Goal: Information Seeking & Learning: Find specific fact

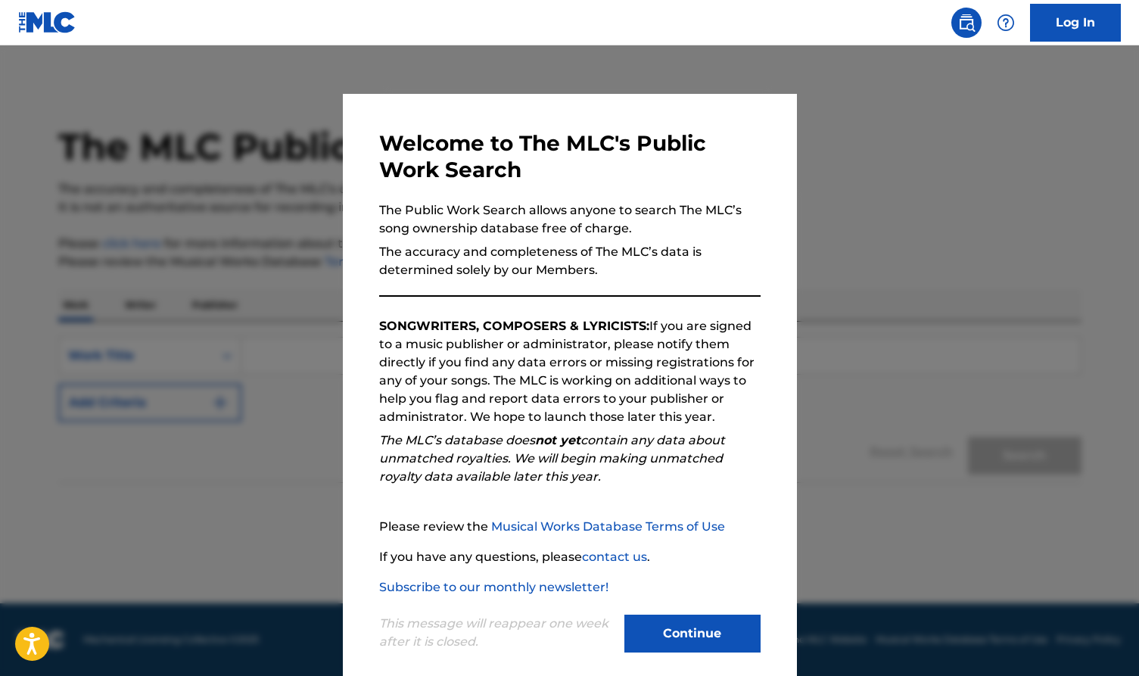
click at [683, 632] on button "Continue" at bounding box center [692, 633] width 136 height 38
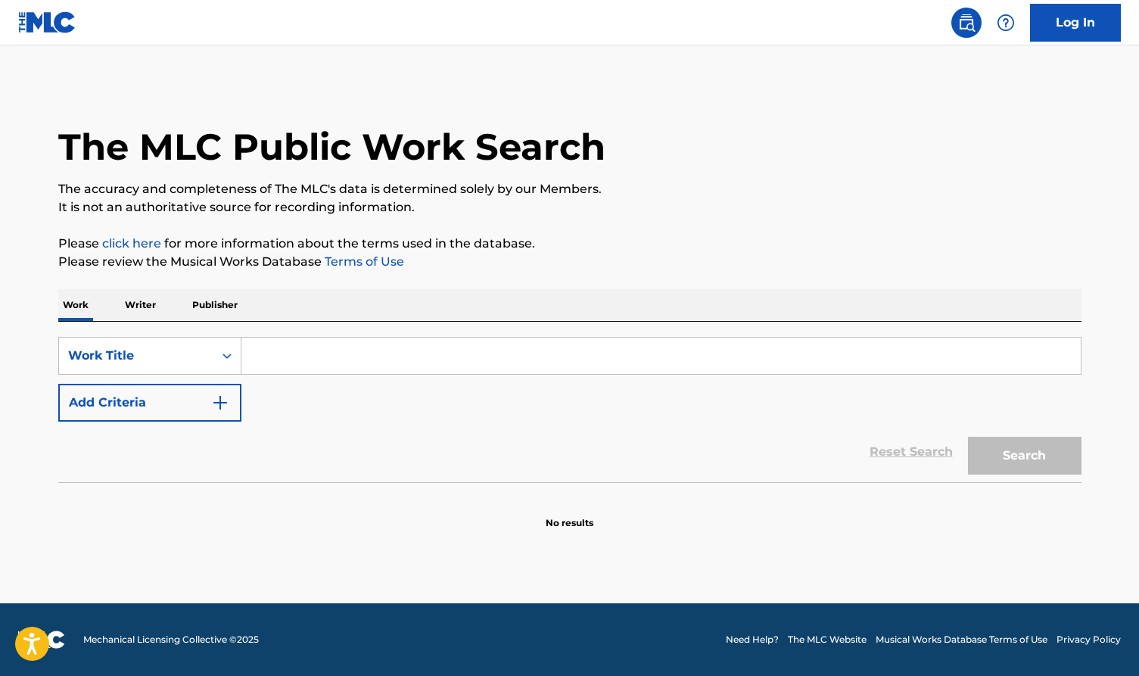
click at [309, 362] on input "Search Form" at bounding box center [660, 355] width 839 height 36
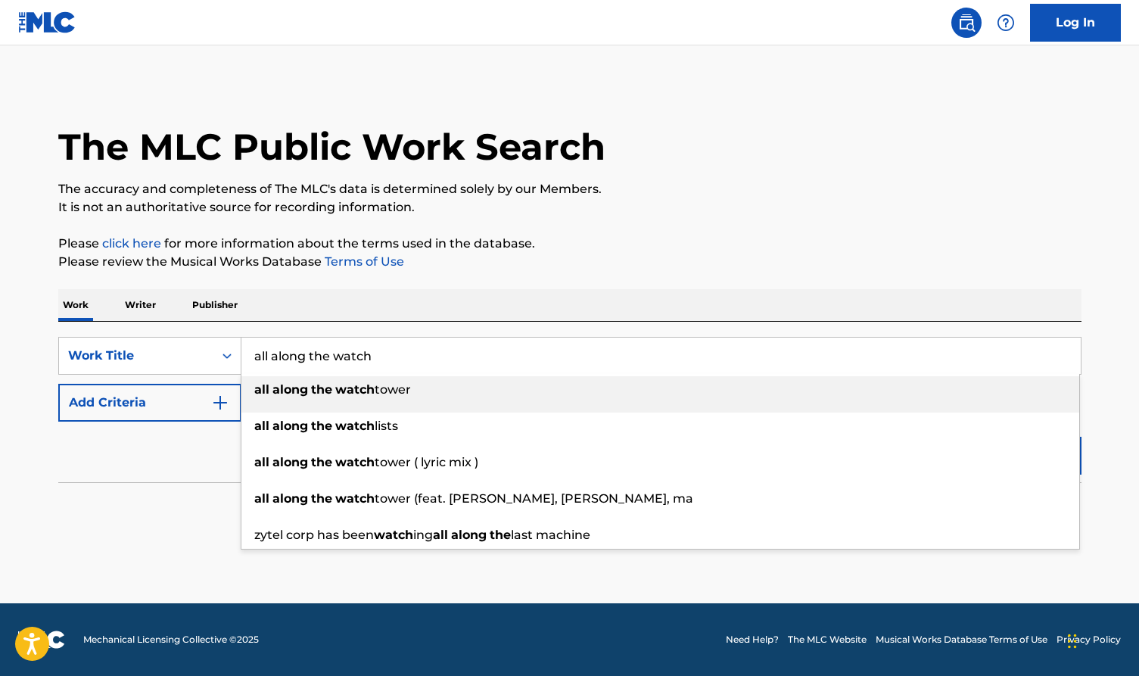
type input "all along the watch"
click at [317, 390] on strong "the" at bounding box center [321, 389] width 21 height 14
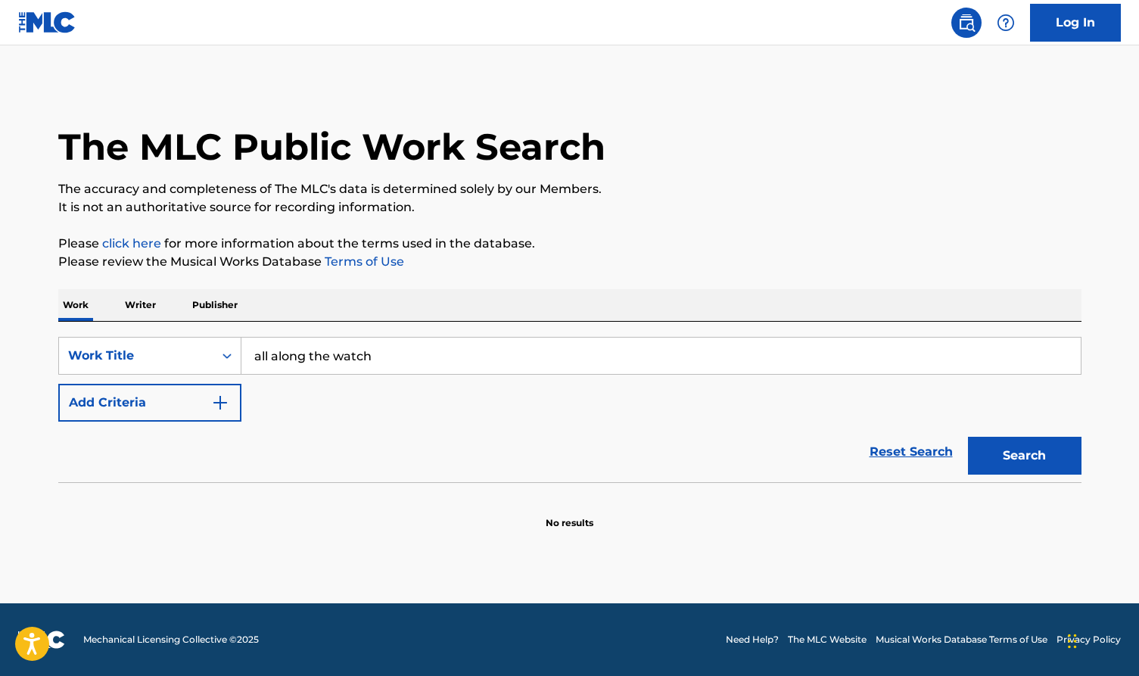
click at [1011, 460] on button "Search" at bounding box center [1024, 455] width 113 height 38
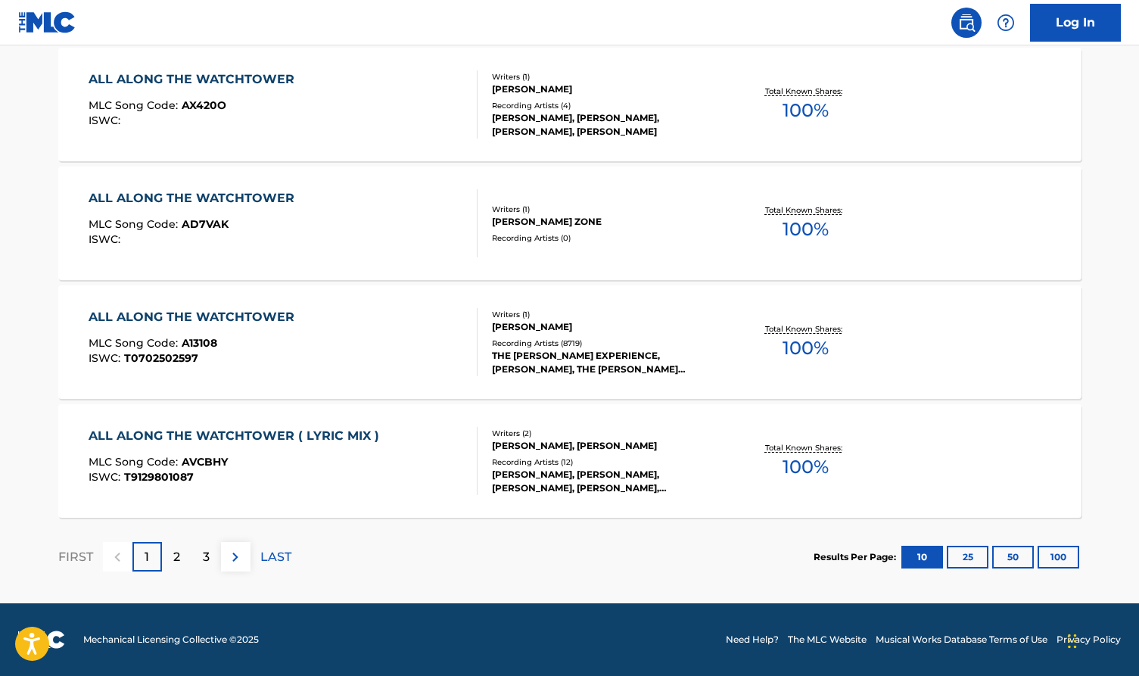
scroll to position [1176, 0]
click at [1051, 557] on button "100" at bounding box center [1058, 556] width 42 height 23
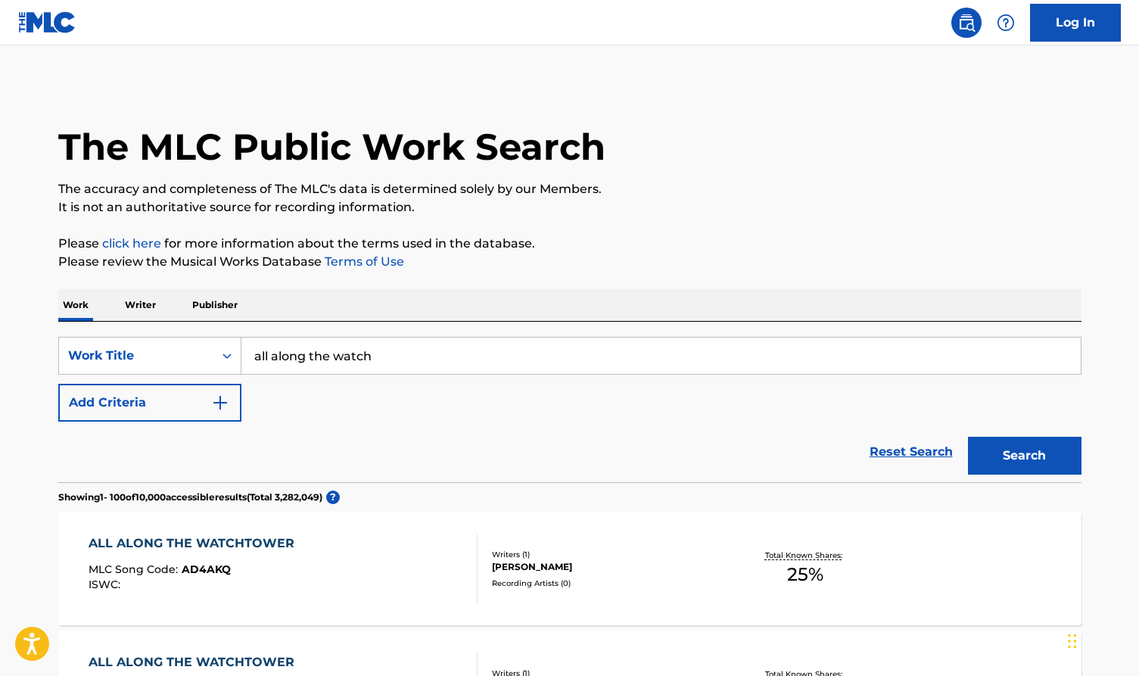
scroll to position [0, 0]
click at [230, 542] on div "ALL ALONG THE WATCHTOWER" at bounding box center [195, 543] width 213 height 18
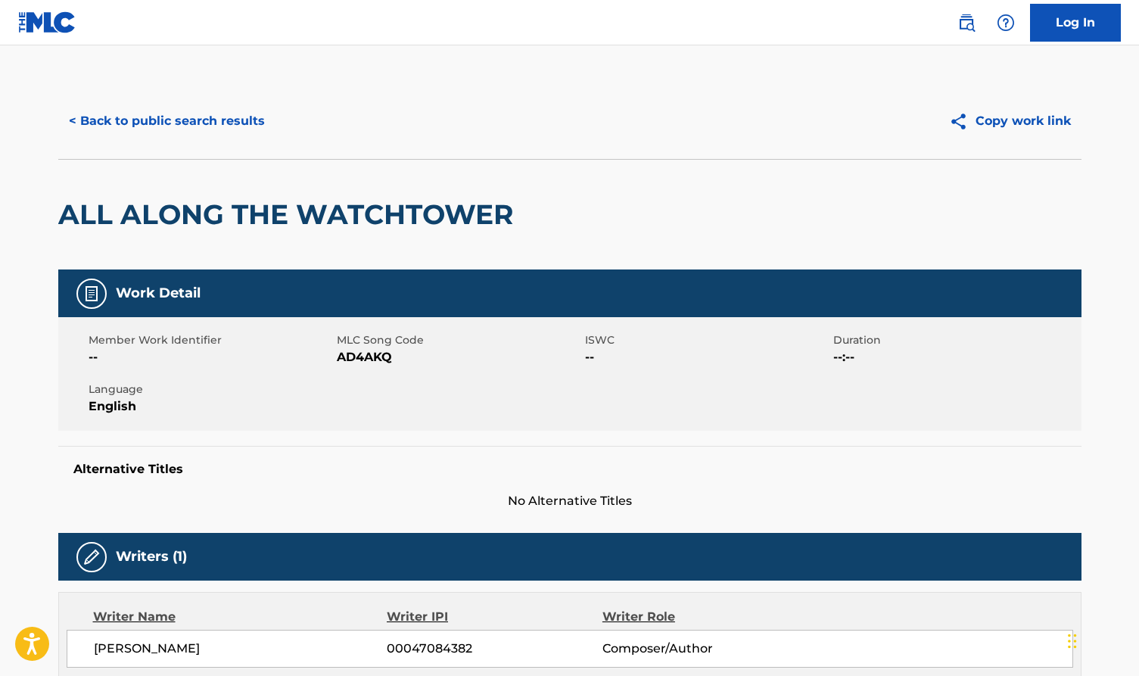
click at [154, 463] on h5 "Alternative Titles" at bounding box center [569, 468] width 993 height 15
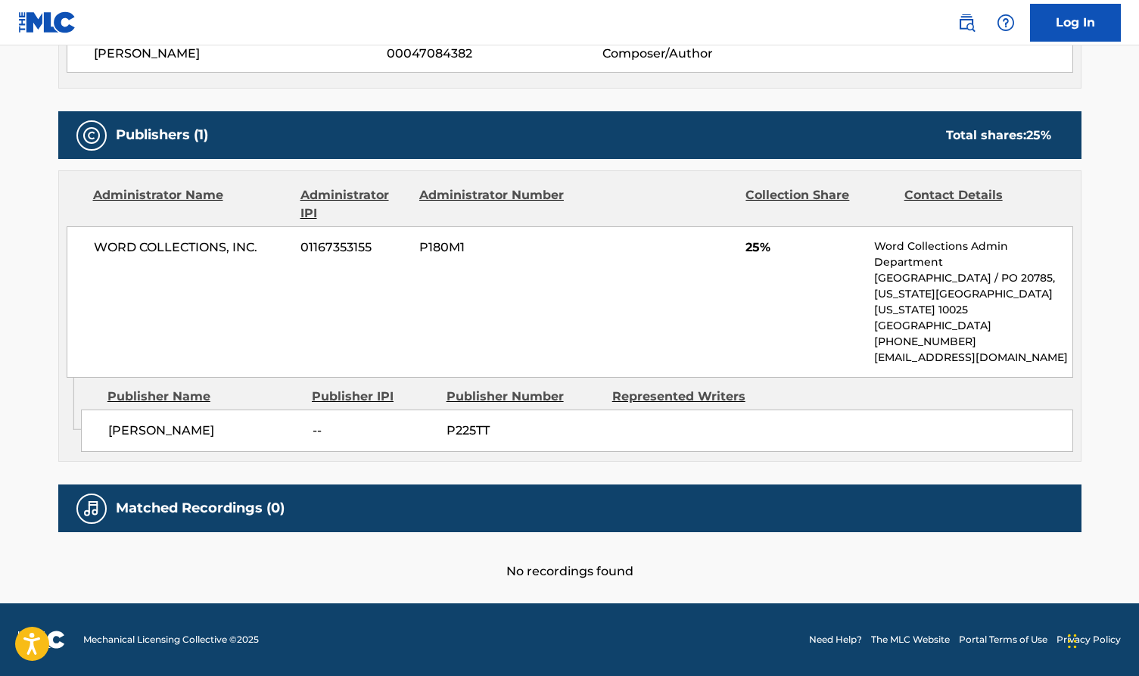
scroll to position [594, 0]
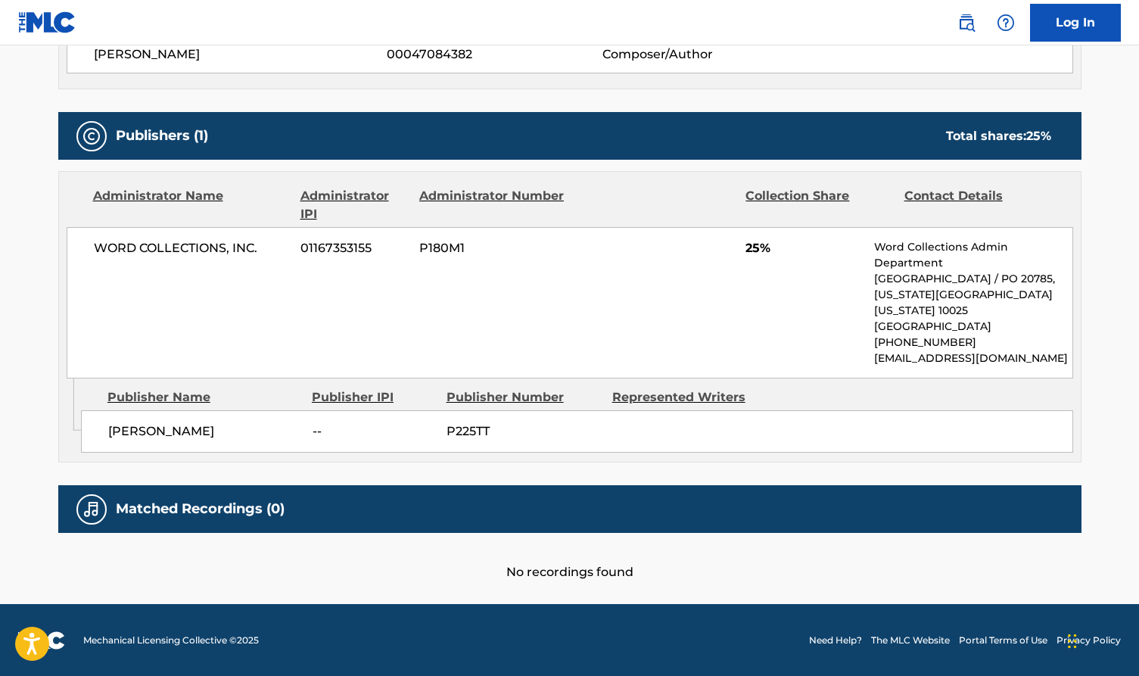
click at [193, 249] on span "WORD COLLECTIONS, INC." at bounding box center [192, 248] width 196 height 18
click at [207, 313] on div "WORD COLLECTIONS, INC. 01167353155 P180M1 25% Word Collections Admin Department…" at bounding box center [570, 302] width 1006 height 151
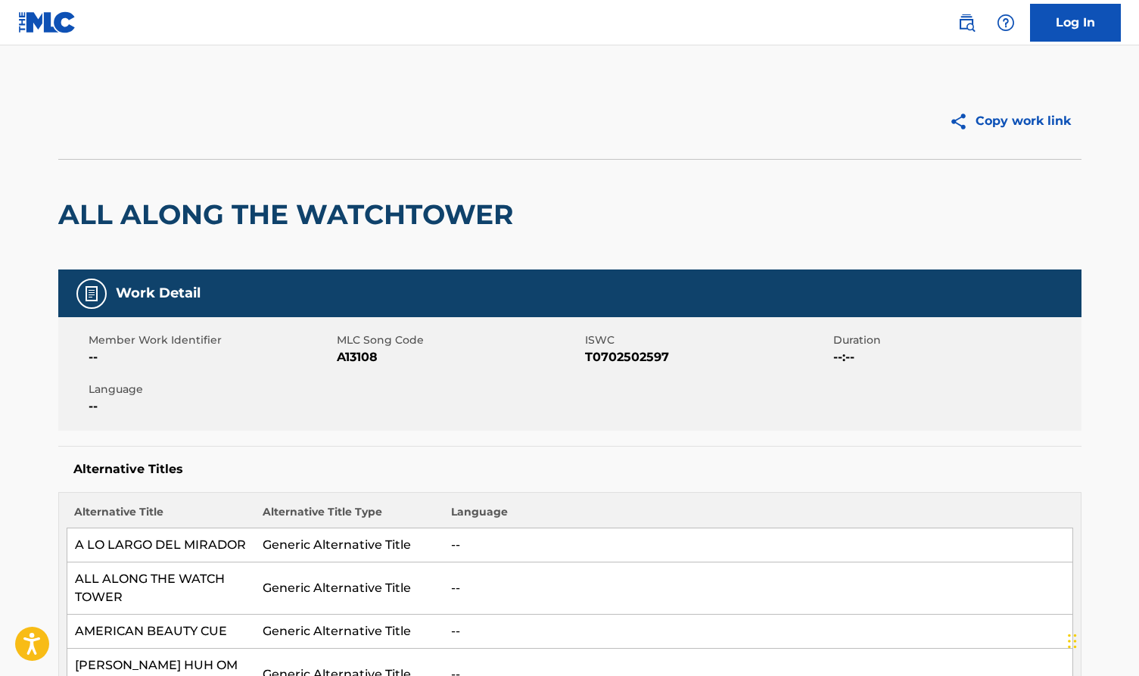
click at [151, 294] on h5 "Work Detail" at bounding box center [158, 292] width 85 height 17
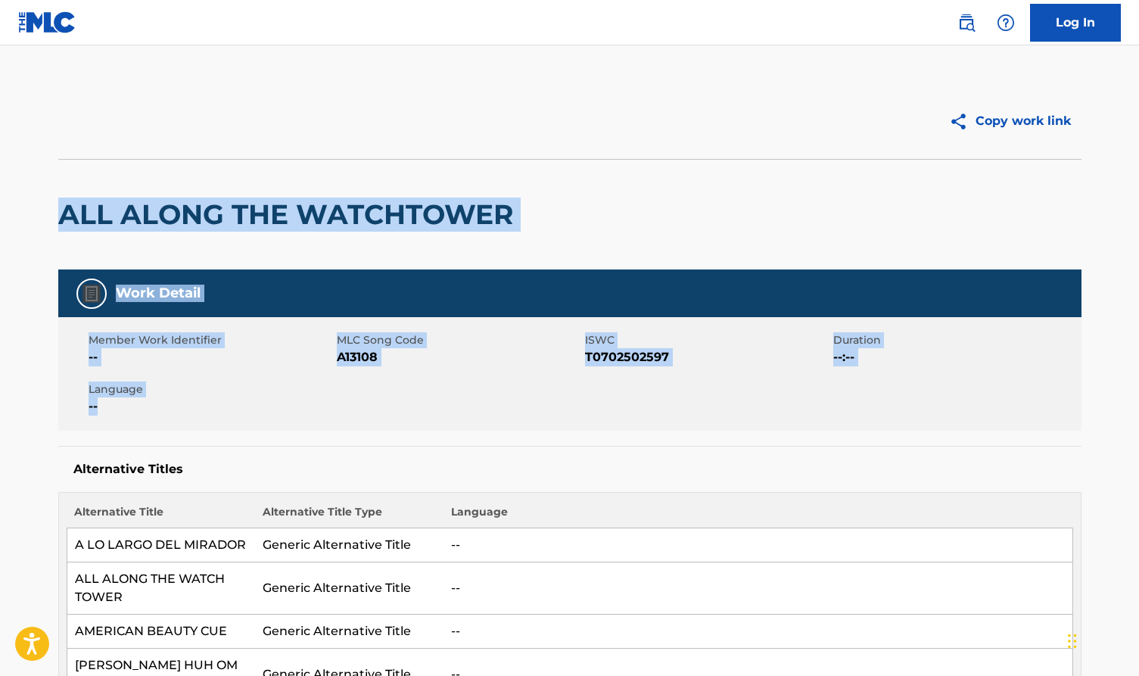
drag, startPoint x: 48, startPoint y: 177, endPoint x: 172, endPoint y: 421, distance: 273.7
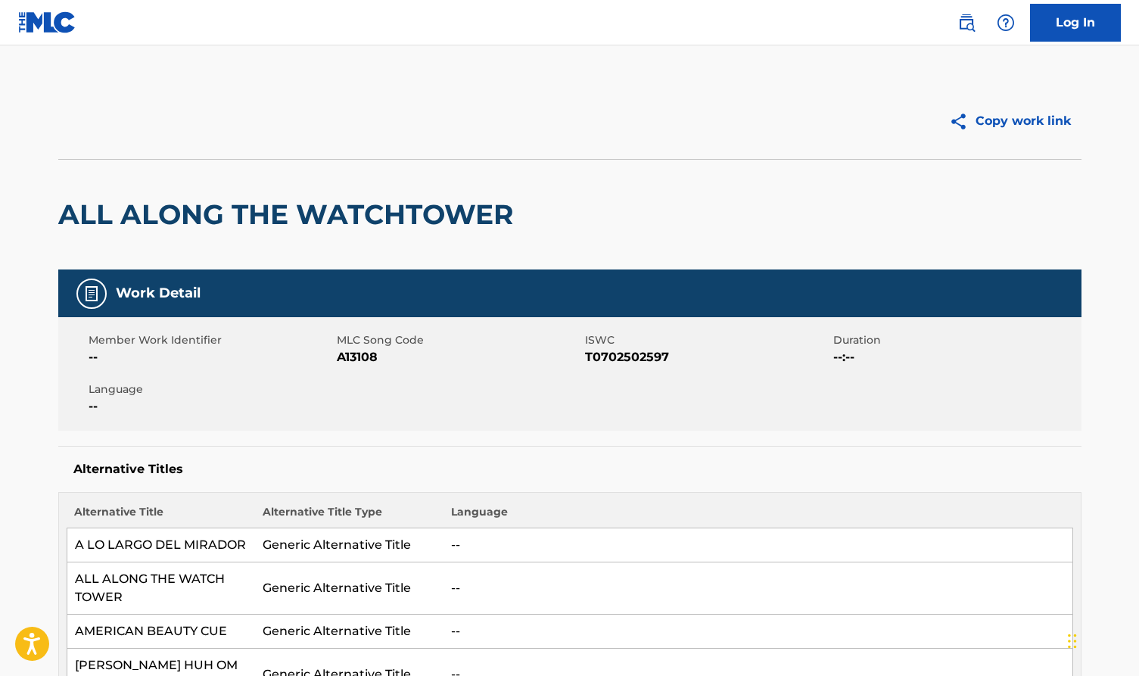
click at [176, 421] on div "Member Work Identifier -- MLC Song Code A13108 ISWC T0702502597 Duration --:-- …" at bounding box center [569, 373] width 1023 height 113
